Goal: Check status: Check status

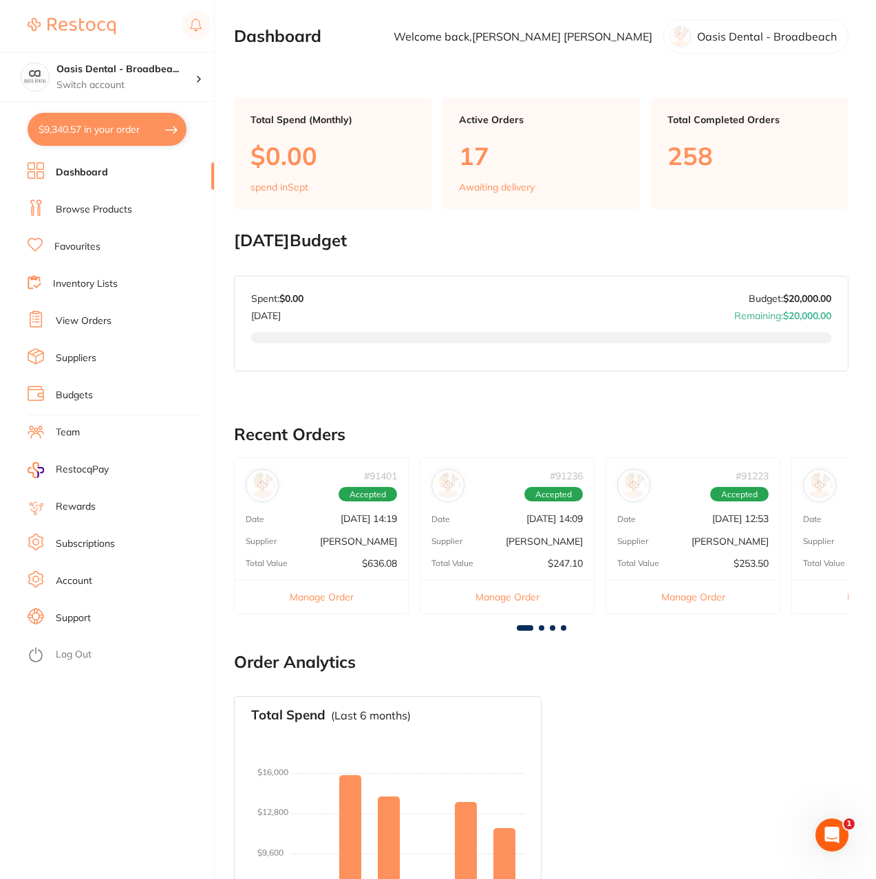
click at [109, 208] on link "Browse Products" at bounding box center [94, 210] width 76 height 14
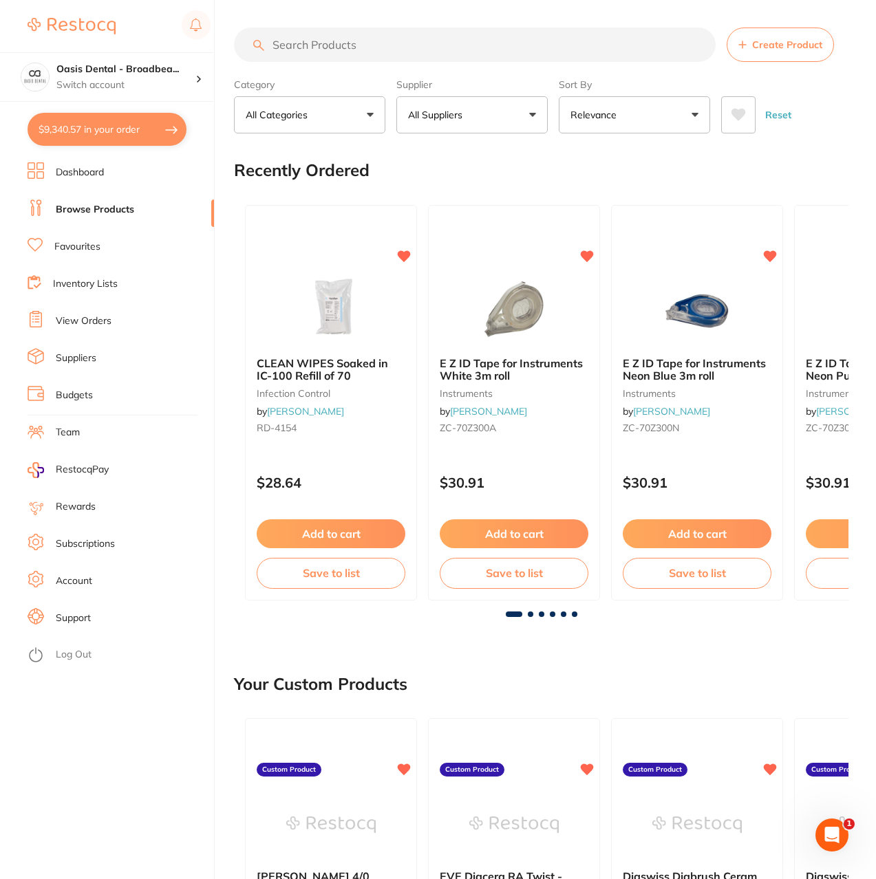
click at [85, 317] on link "View Orders" at bounding box center [84, 321] width 56 height 14
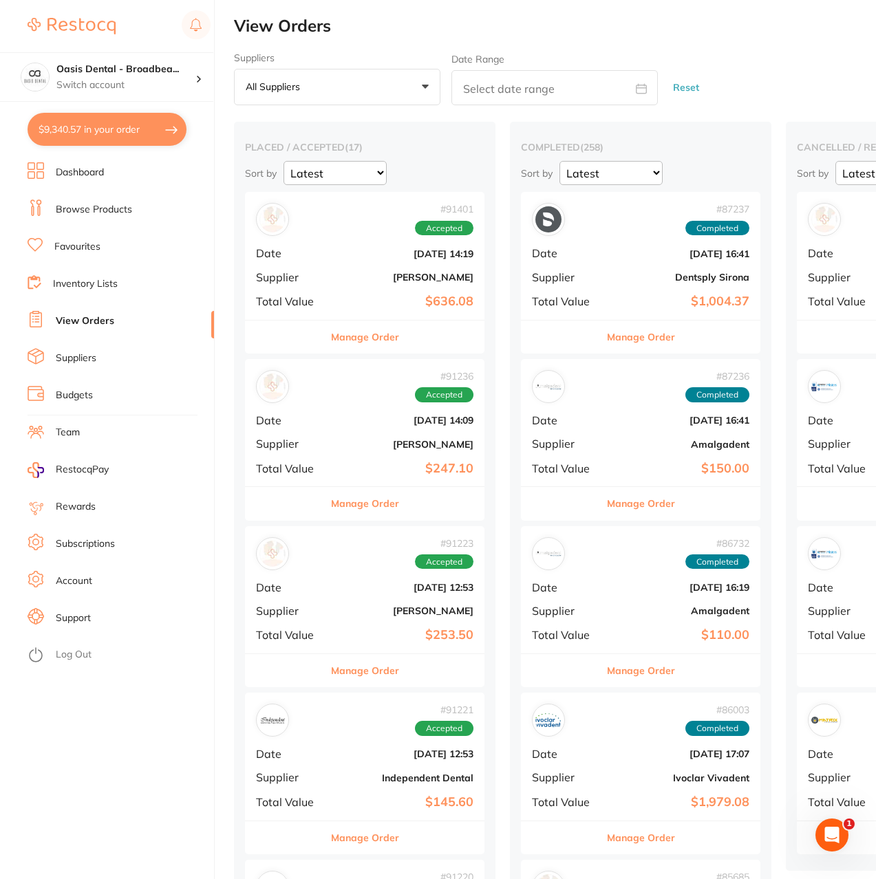
click at [356, 266] on div "# 91401 Accepted Date [DATE] 14:19 Supplier [PERSON_NAME] Total Value $636.08" at bounding box center [364, 255] width 239 height 127
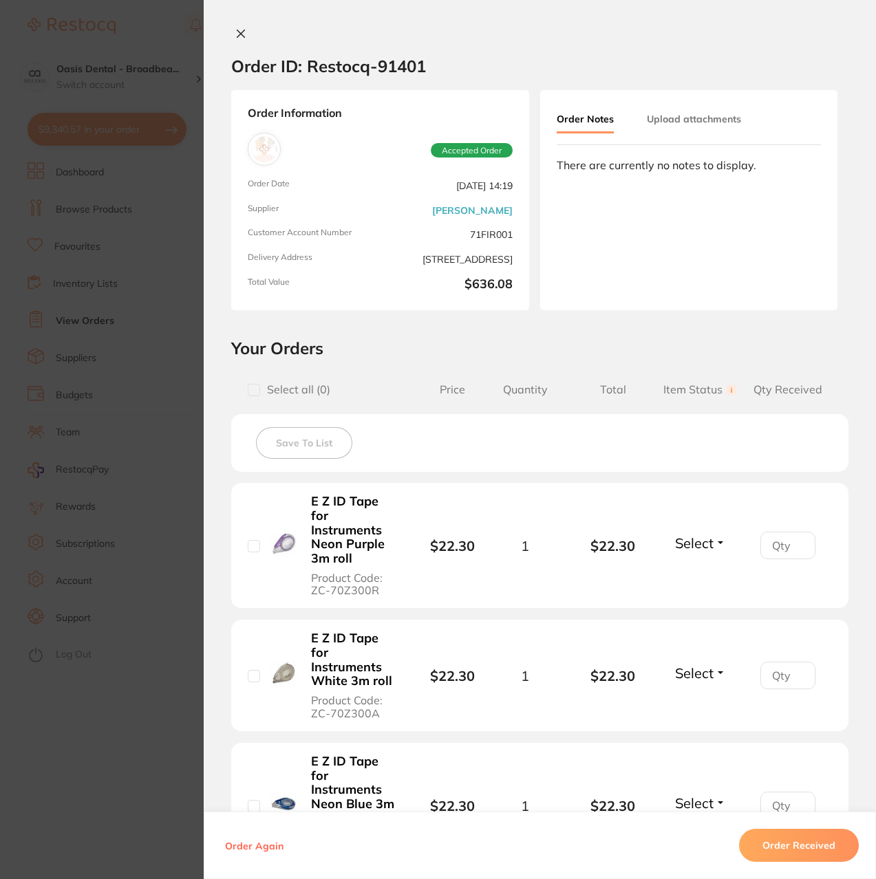
click at [239, 30] on icon at bounding box center [240, 33] width 11 height 11
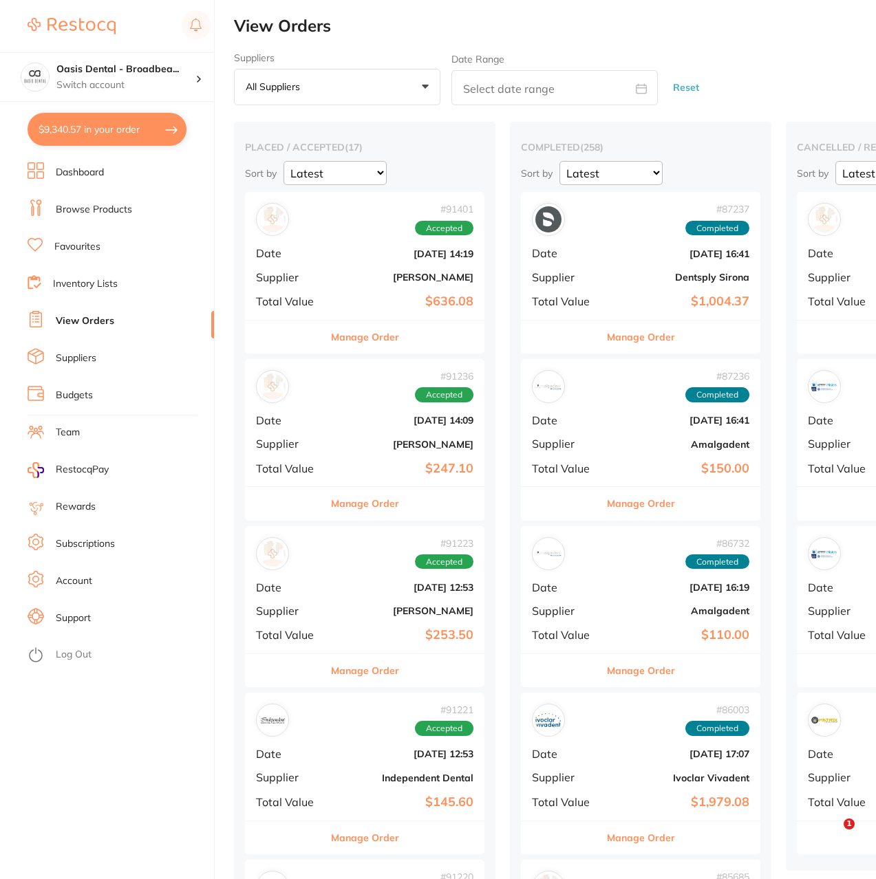
click at [356, 427] on div "# 91236 Accepted Date [DATE] 14:09 Supplier [PERSON_NAME] Total Value $247.10" at bounding box center [364, 422] width 239 height 127
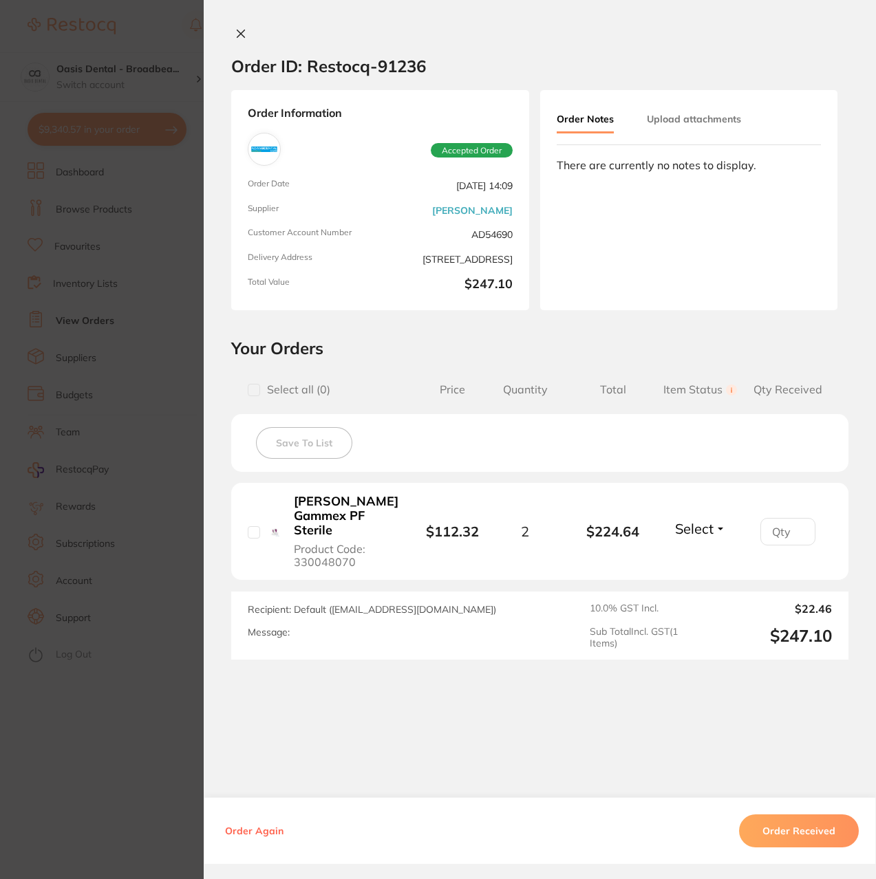
click at [240, 30] on icon at bounding box center [240, 33] width 11 height 11
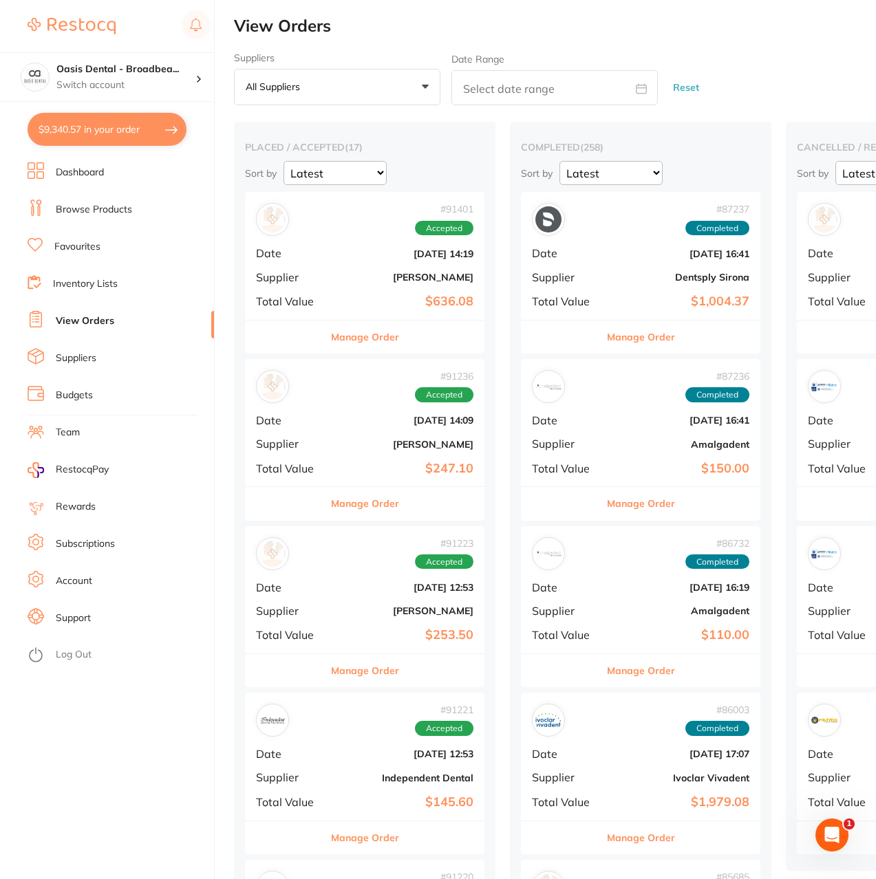
click at [827, 839] on icon "Open Intercom Messenger" at bounding box center [832, 835] width 23 height 23
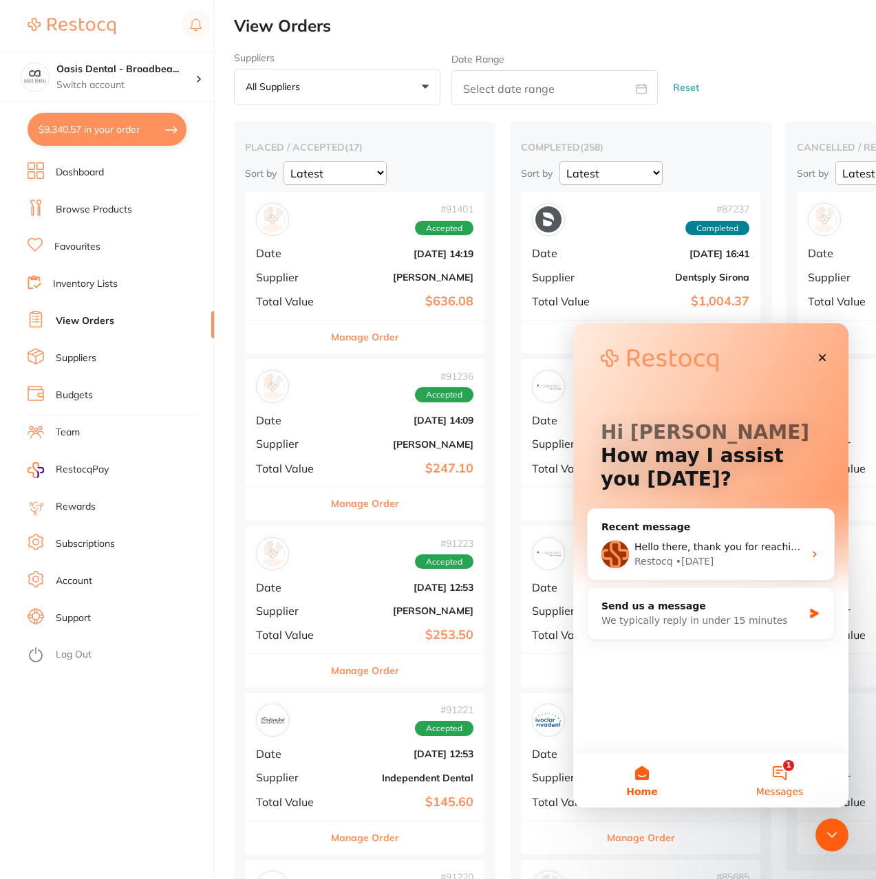
click at [773, 779] on button "1 Messages" at bounding box center [780, 780] width 138 height 55
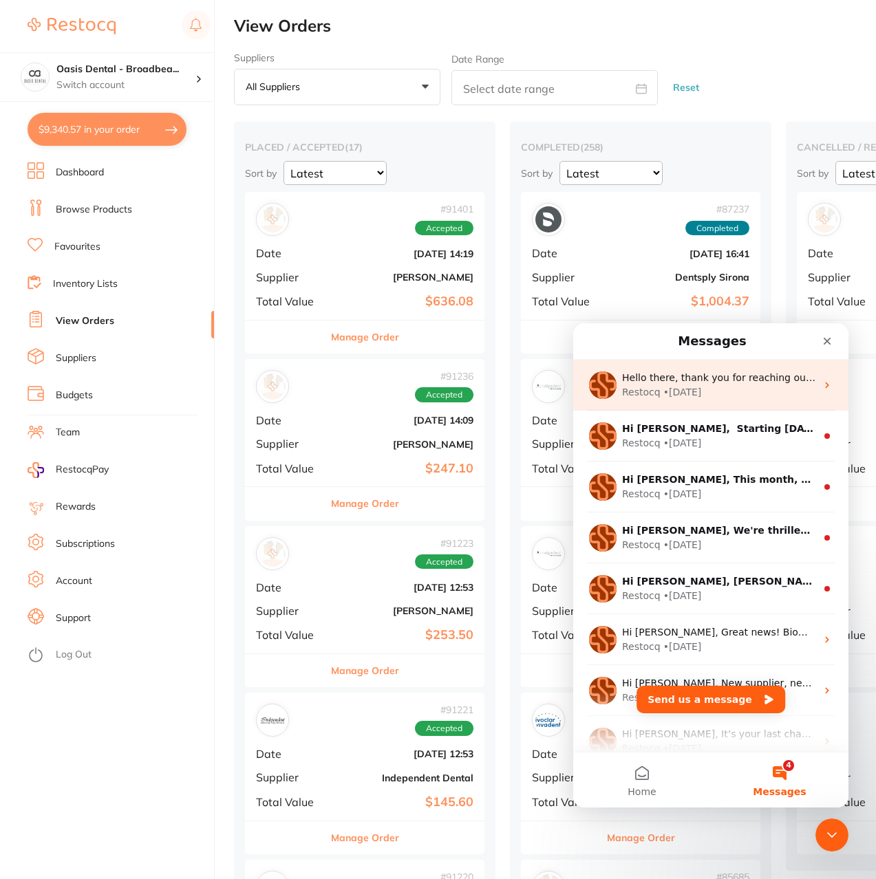
click at [773, 392] on div "Restocq • [DATE]" at bounding box center [719, 392] width 194 height 14
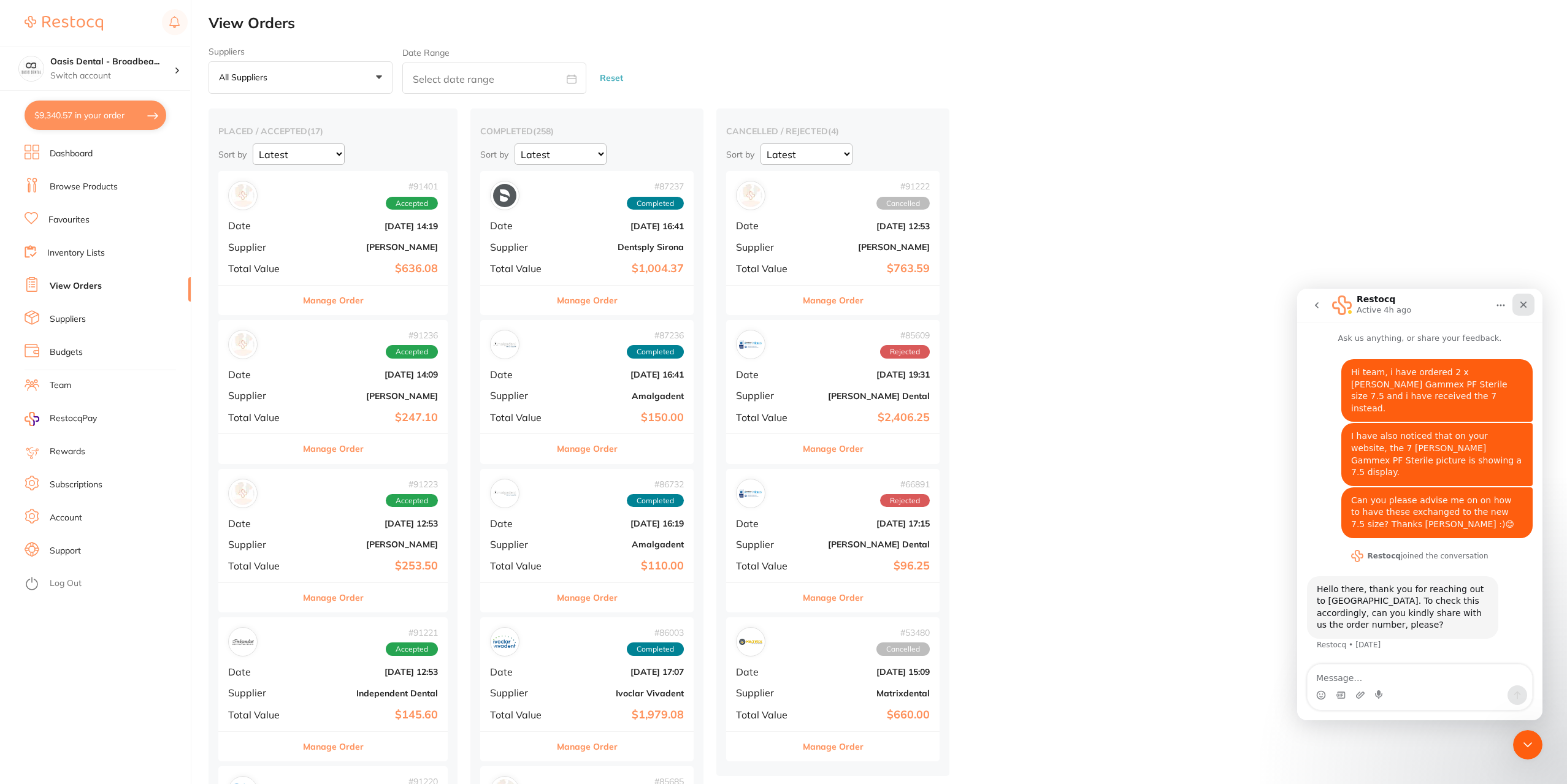
click at [780, 302] on icon "Close" at bounding box center [1522, 304] width 10 height 10
